Goal: Use online tool/utility: Utilize a website feature to perform a specific function

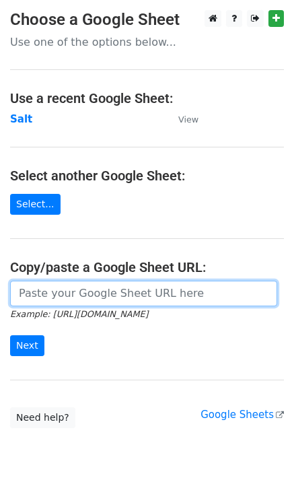
click at [41, 294] on input "url" at bounding box center [143, 294] width 267 height 26
paste input "[URL][DOMAIN_NAME]"
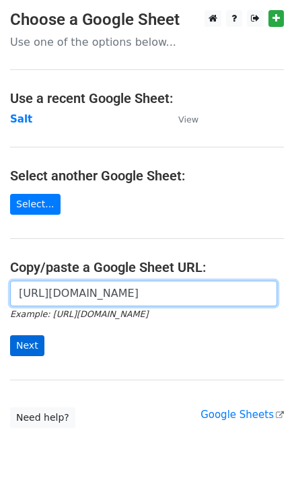
scroll to position [0, 293]
type input "[URL][DOMAIN_NAME]"
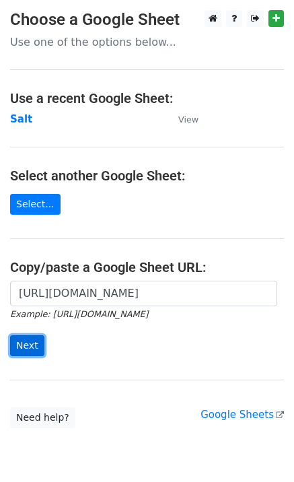
scroll to position [0, 0]
click at [30, 347] on input "Next" at bounding box center [27, 345] width 34 height 21
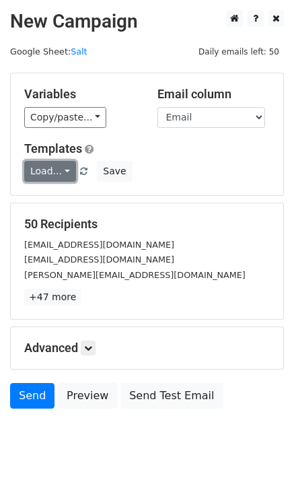
click at [53, 173] on link "Load..." at bounding box center [50, 171] width 52 height 21
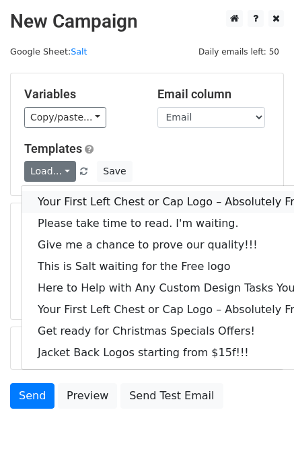
click at [60, 194] on link "Your First Left Chest or Cap Logo – Absolutely Free" at bounding box center [182, 202] width 321 height 22
